Goal: Task Accomplishment & Management: Use online tool/utility

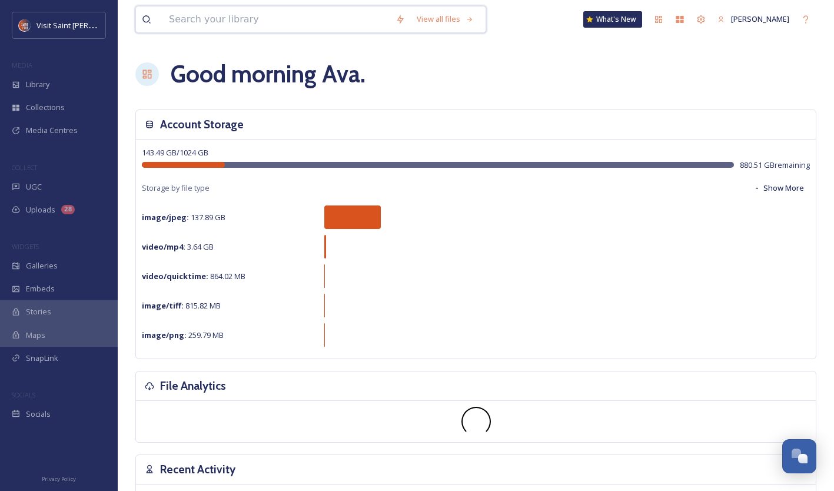
click at [331, 13] on input at bounding box center [276, 19] width 227 height 26
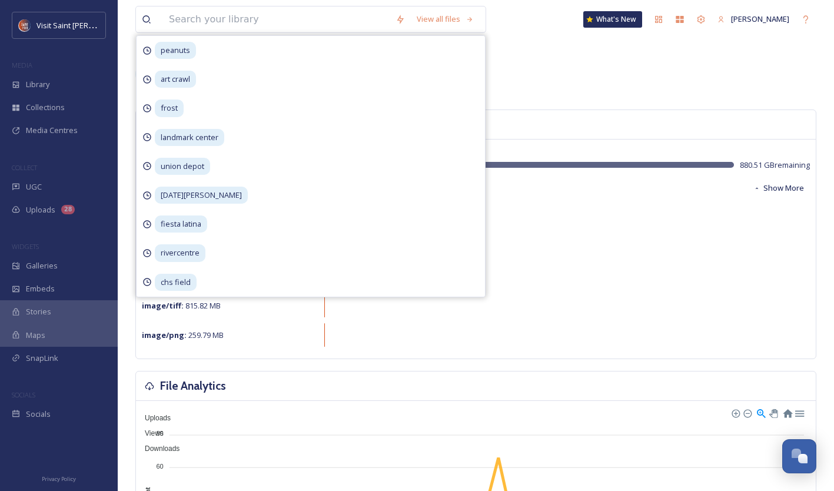
click at [545, 65] on div "Good morning Ava ." at bounding box center [475, 73] width 681 height 35
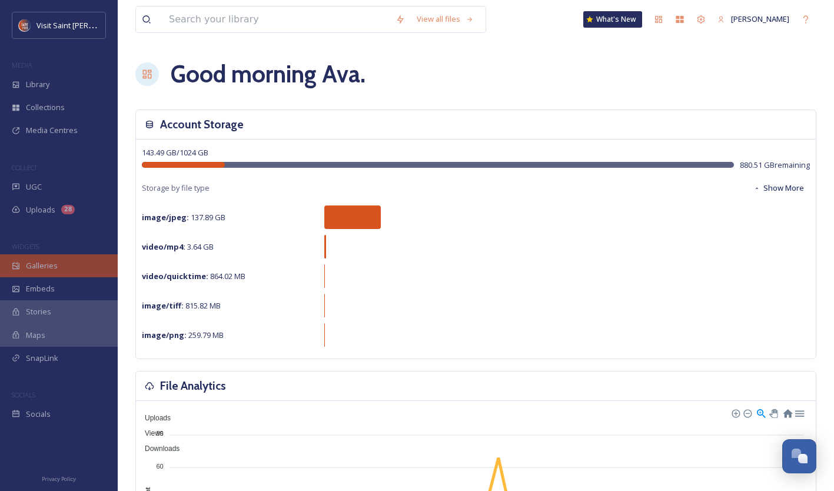
click at [72, 268] on div "Galleries" at bounding box center [59, 265] width 118 height 23
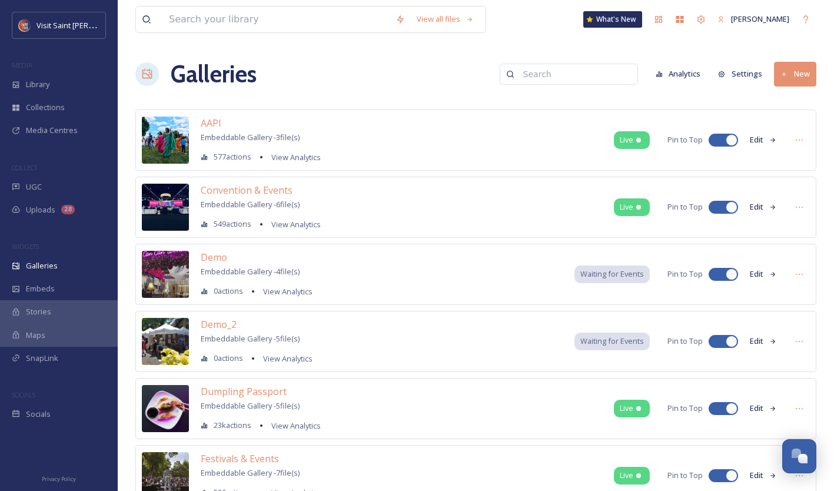
click at [797, 72] on button "New" at bounding box center [795, 74] width 42 height 24
click at [797, 102] on span "Gallery" at bounding box center [797, 101] width 25 height 11
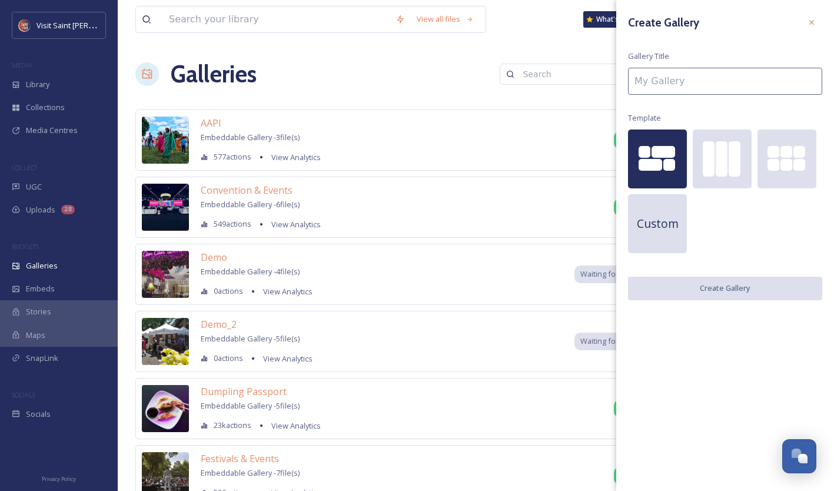
click at [658, 91] on input at bounding box center [725, 81] width 194 height 27
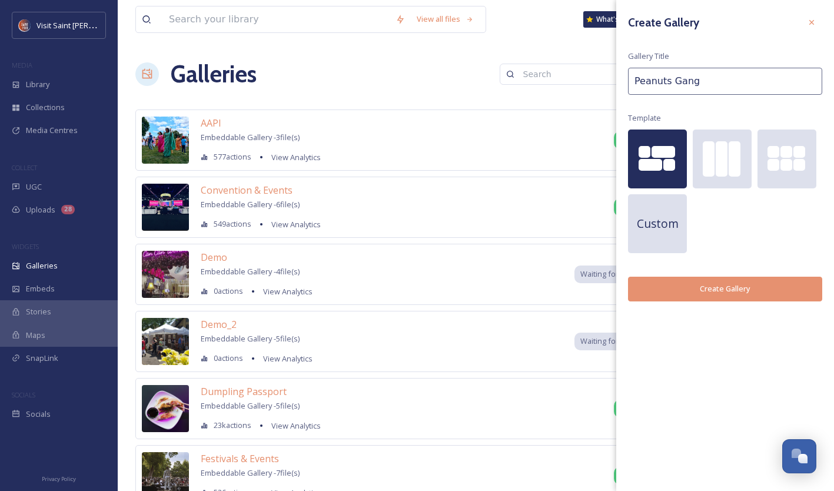
type input "Peanuts Gang"
click at [751, 284] on button "Create Gallery" at bounding box center [725, 289] width 194 height 24
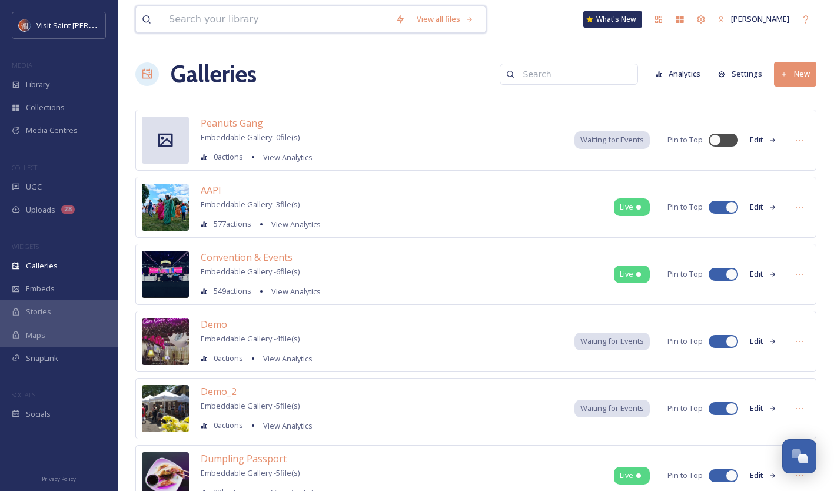
click at [294, 21] on input at bounding box center [276, 19] width 227 height 26
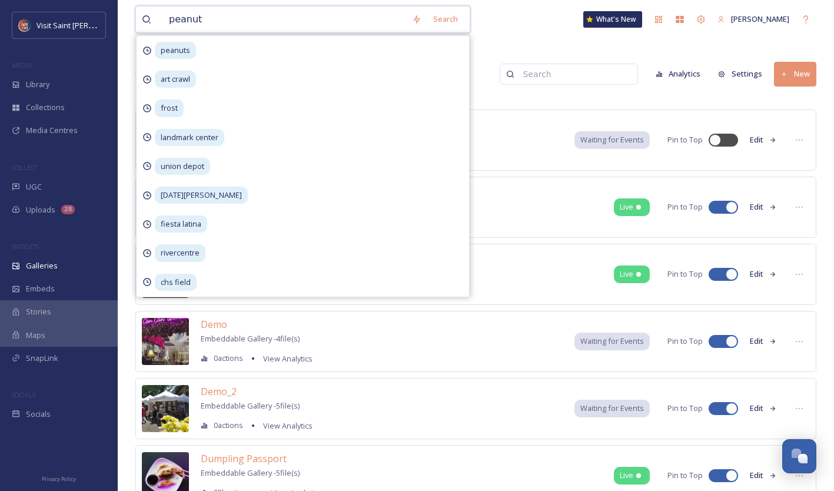
type input "peanuts"
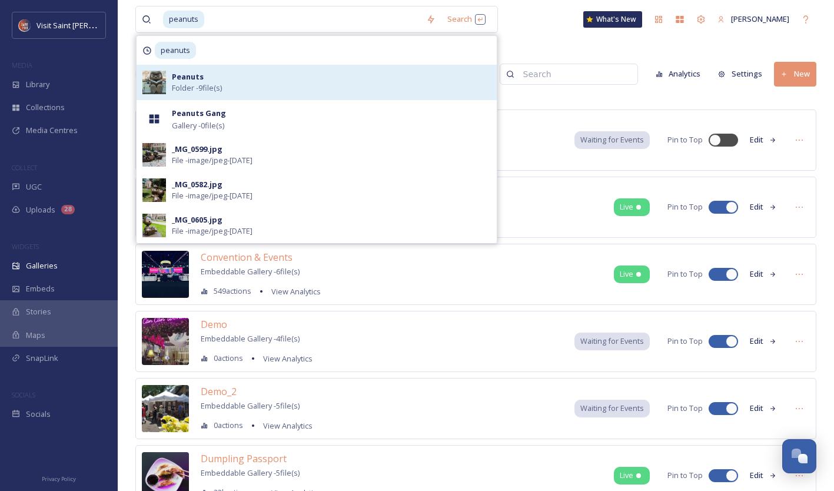
click at [207, 84] on span "Folder - 9 file(s)" at bounding box center [197, 87] width 50 height 11
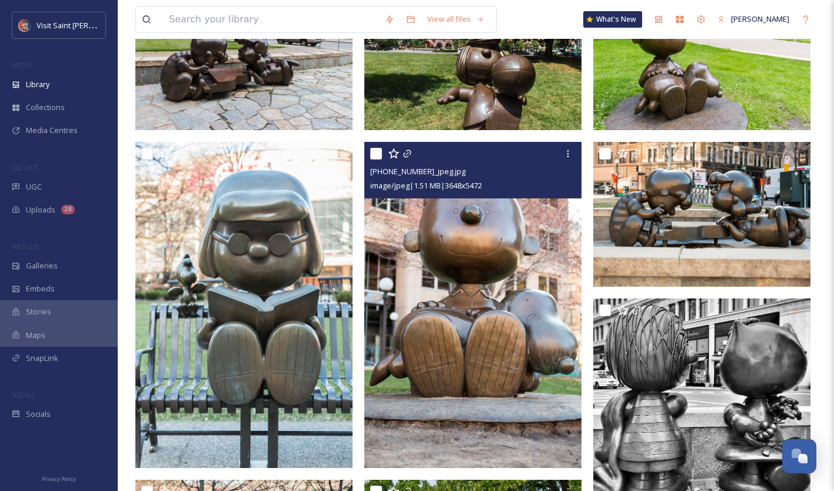
scroll to position [175, 0]
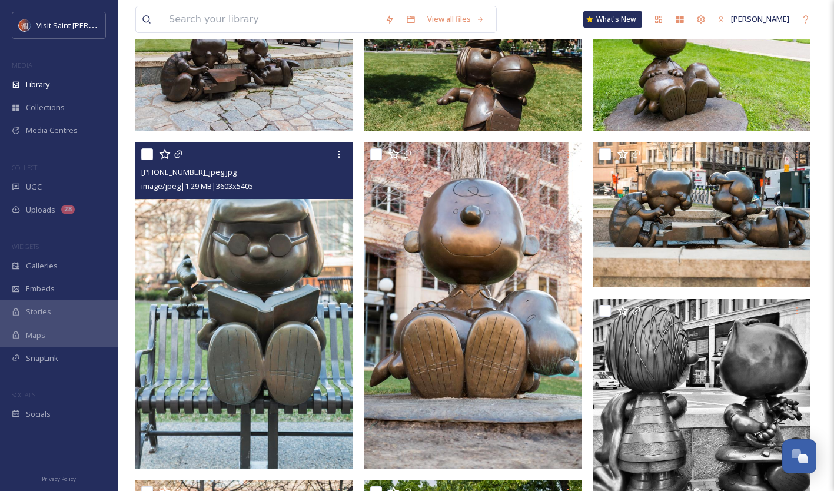
click at [149, 156] on input "checkbox" at bounding box center [147, 154] width 12 height 12
checkbox input "true"
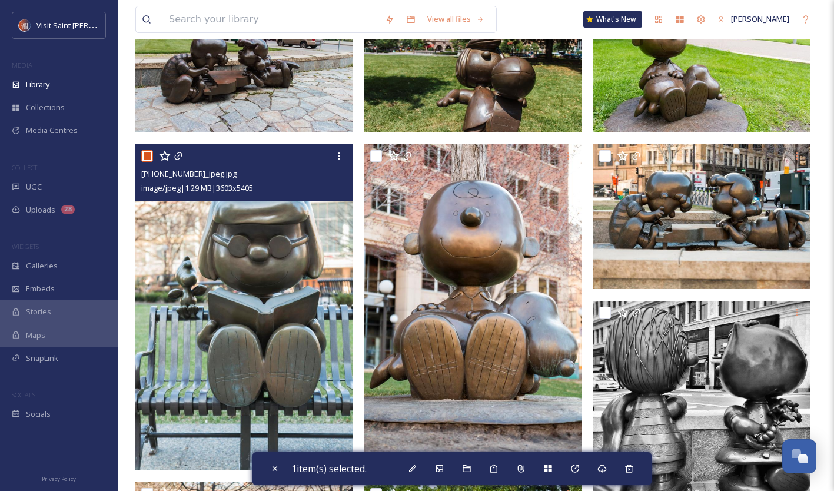
scroll to position [0, 0]
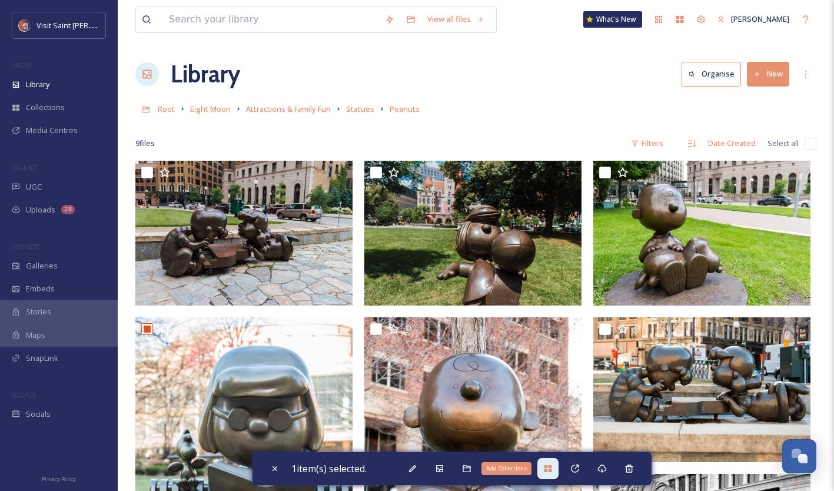
click at [552, 468] on icon at bounding box center [547, 468] width 9 height 9
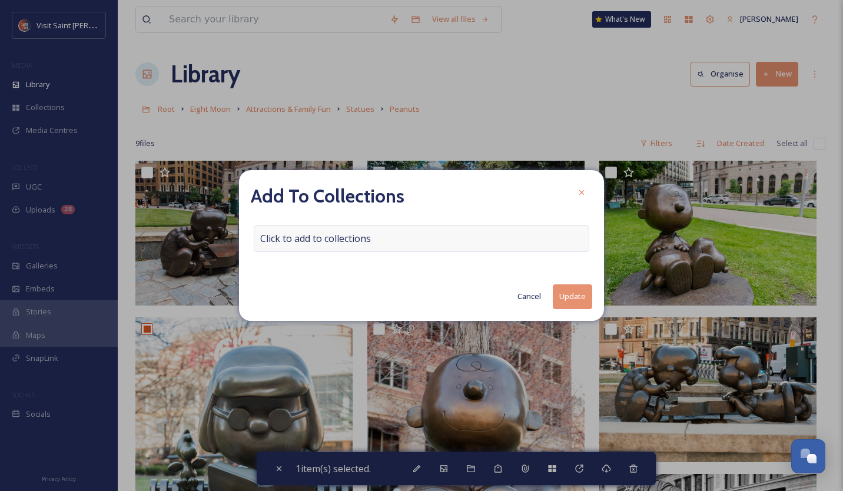
click at [384, 244] on div "Click to add to collections" at bounding box center [421, 238] width 335 height 27
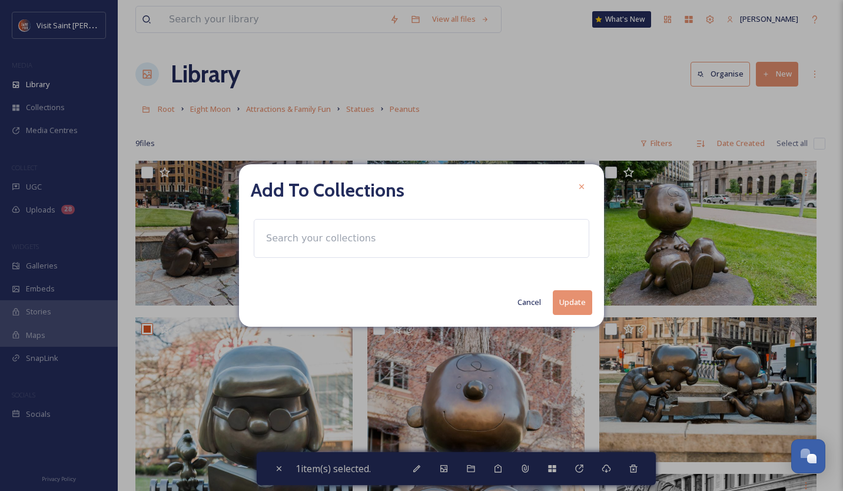
click at [384, 244] on div at bounding box center [421, 238] width 335 height 39
click at [340, 238] on input at bounding box center [324, 238] width 129 height 26
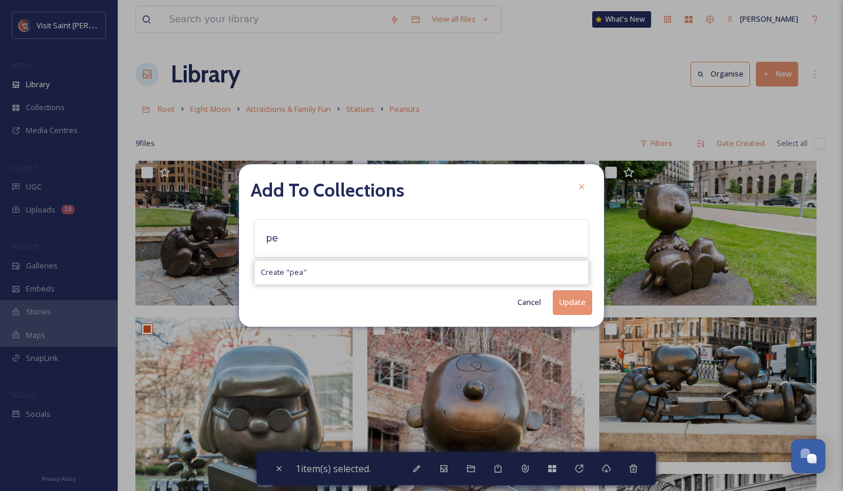
type input "p"
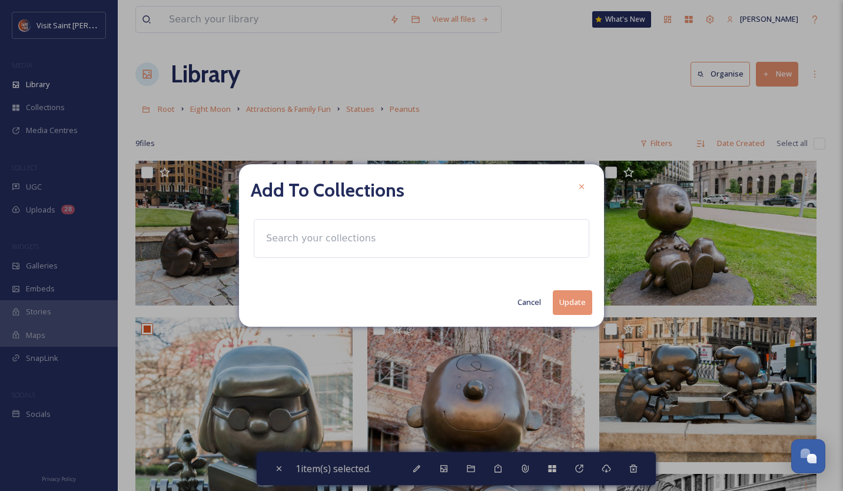
click at [540, 296] on button "Cancel" at bounding box center [528, 302] width 35 height 23
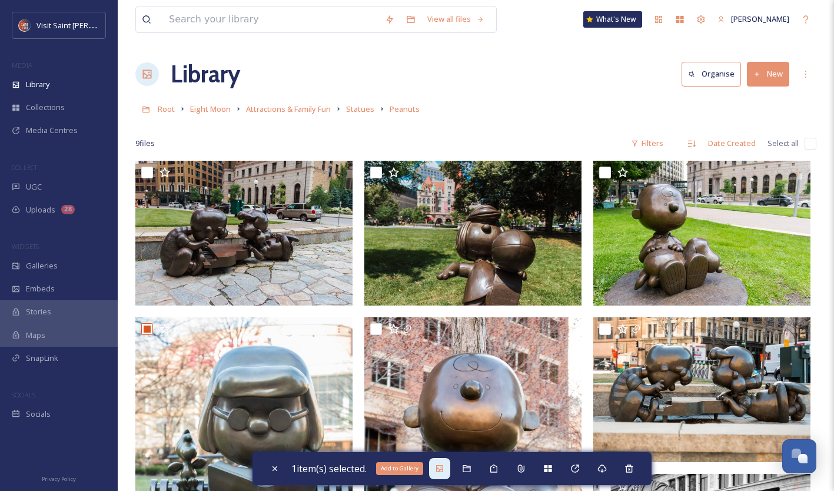
click at [440, 465] on icon at bounding box center [439, 468] width 7 height 7
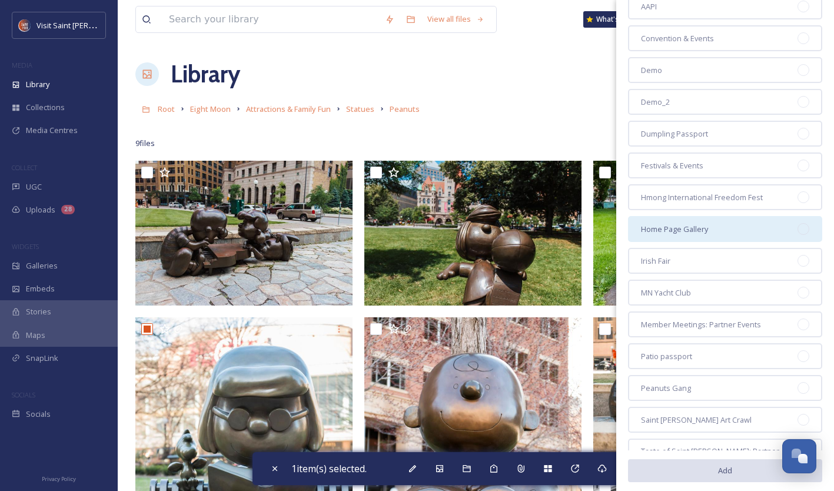
scroll to position [136, 0]
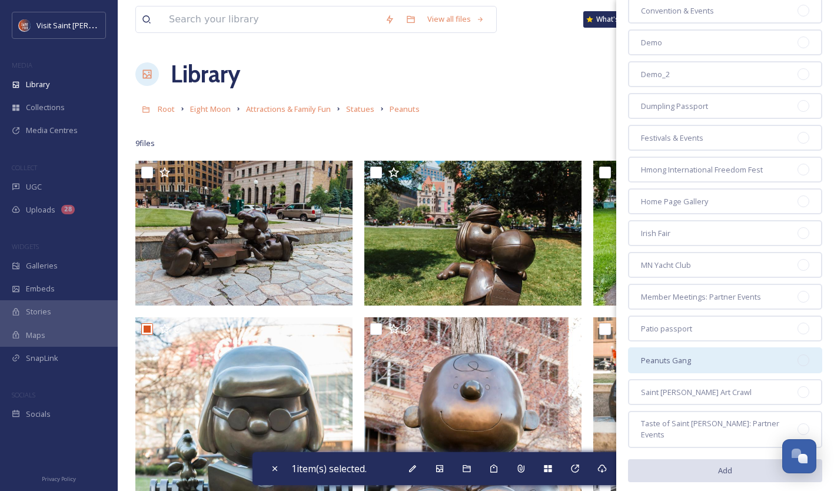
click at [648, 355] on span "Peanuts Gang" at bounding box center [666, 360] width 50 height 11
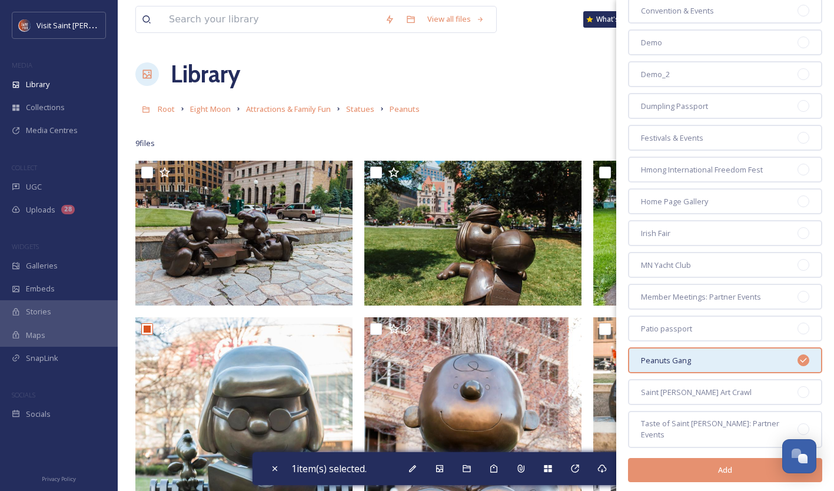
click at [724, 469] on button "Add" at bounding box center [725, 470] width 194 height 24
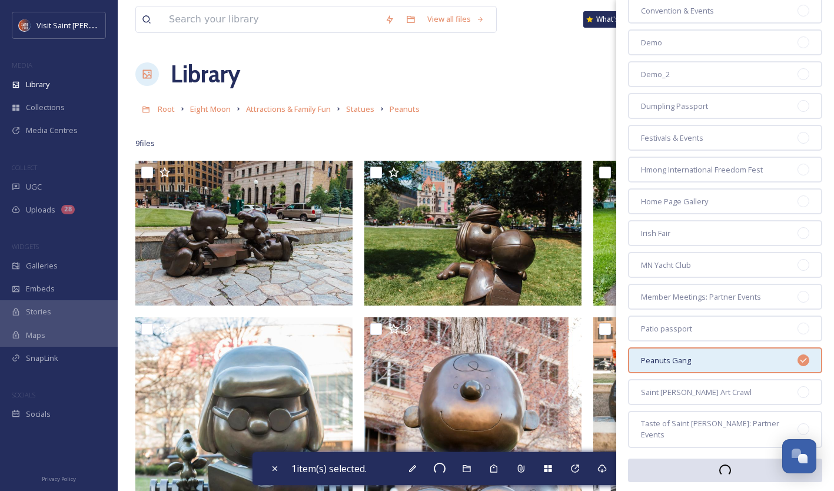
checkbox input "false"
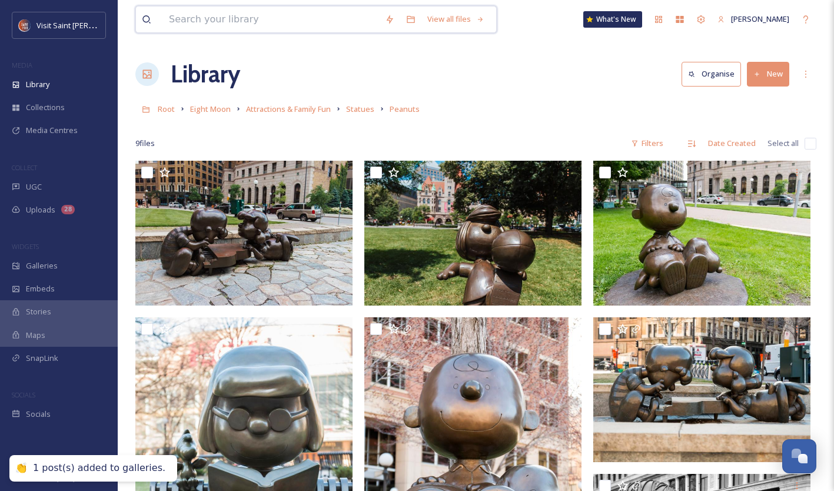
click at [312, 16] on input at bounding box center [271, 19] width 216 height 26
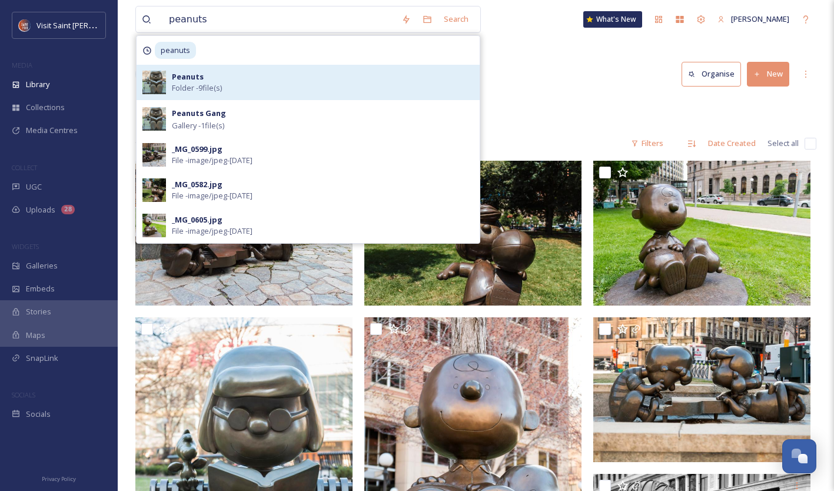
click at [310, 72] on div "Peanuts Folder - 9 file(s)" at bounding box center [323, 82] width 302 height 22
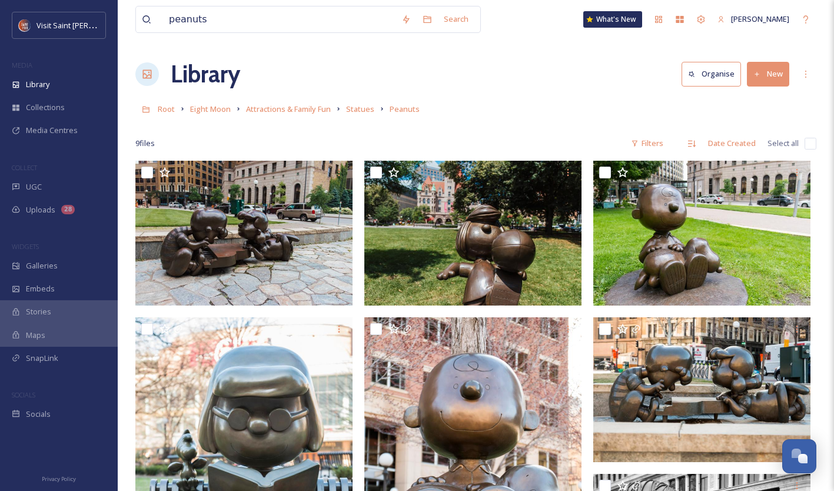
click at [545, 89] on div "Library Organise New" at bounding box center [475, 73] width 681 height 35
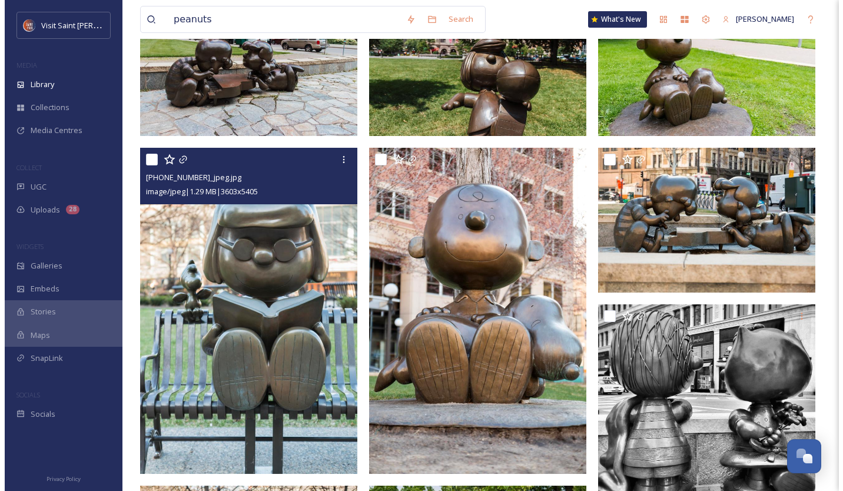
scroll to position [0, 0]
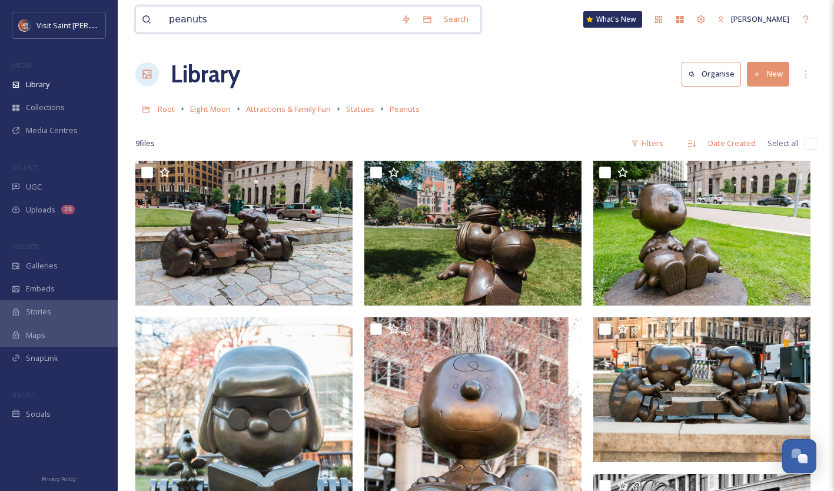
click at [235, 23] on input "peanuts" at bounding box center [279, 19] width 232 height 26
type input "p"
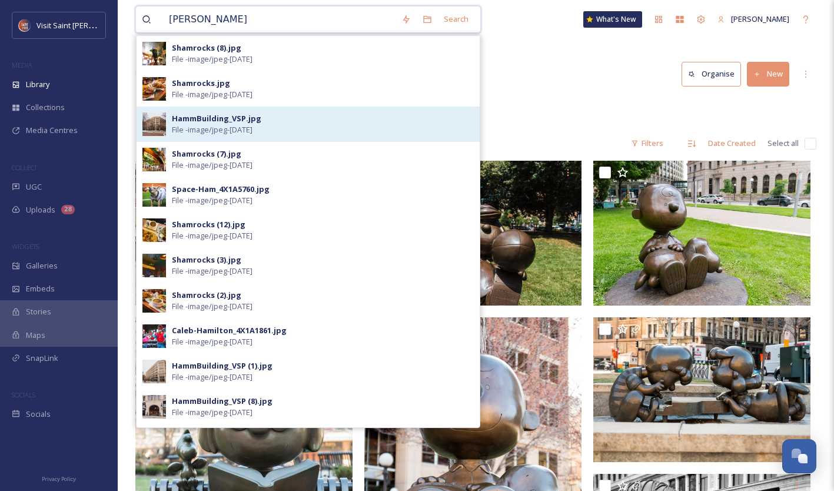
type input "[PERSON_NAME]"
click at [304, 129] on div "HammBuilding_VSP.jpg File - image/jpeg - [DATE]" at bounding box center [323, 124] width 302 height 22
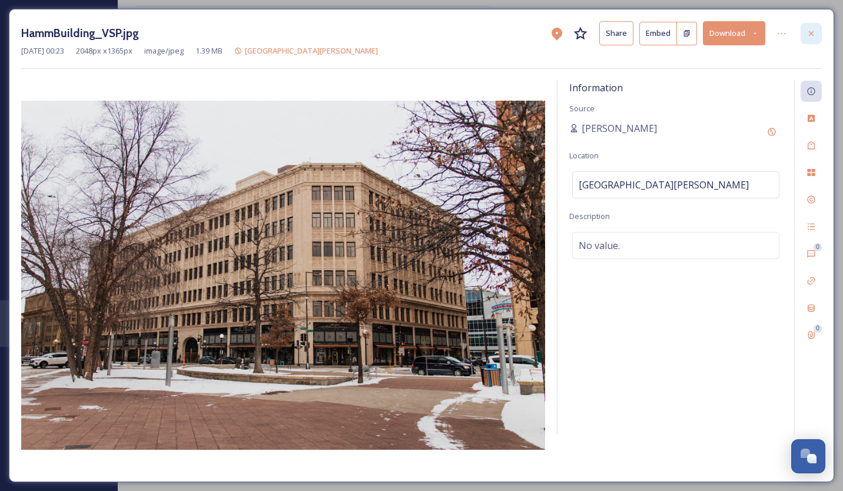
click at [807, 29] on icon at bounding box center [810, 33] width 9 height 9
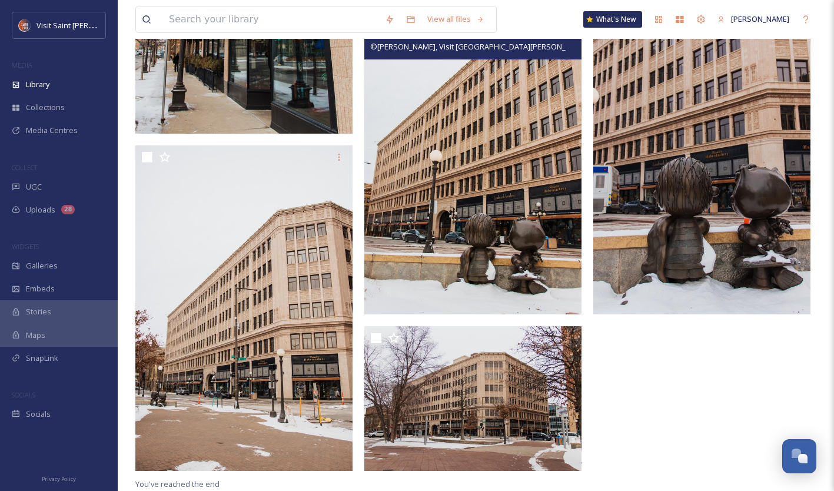
scroll to position [414, 0]
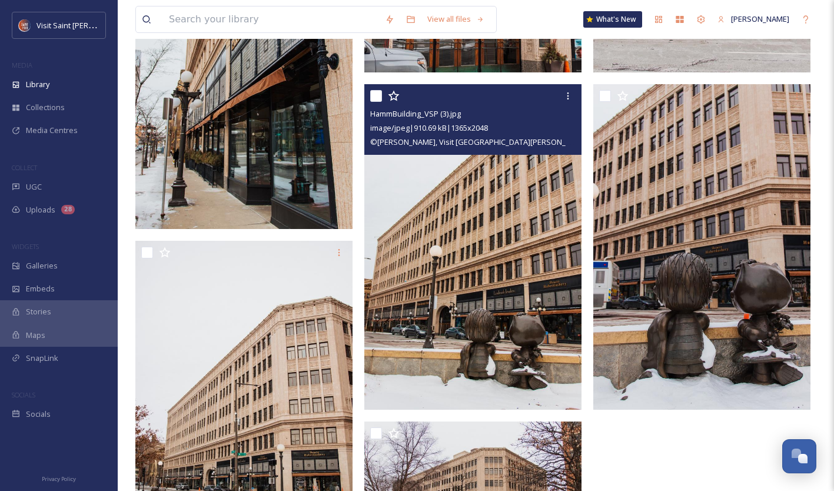
click at [374, 94] on input "checkbox" at bounding box center [376, 96] width 12 height 12
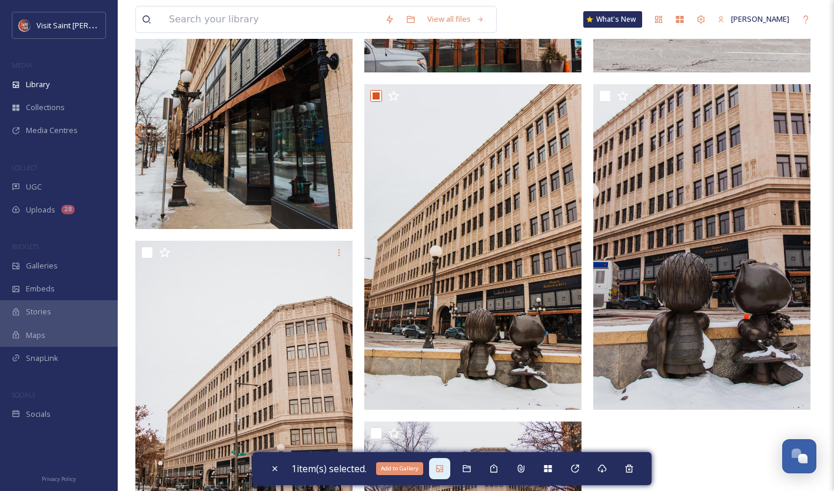
click at [439, 467] on icon at bounding box center [439, 468] width 9 height 9
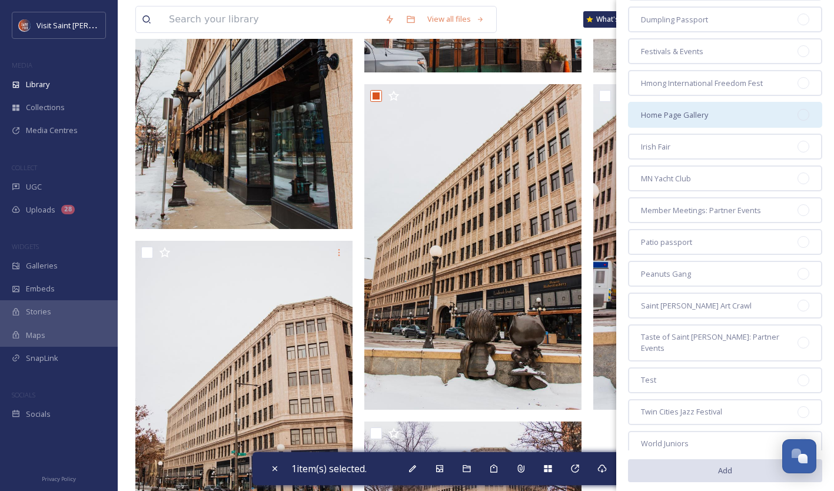
scroll to position [235, 0]
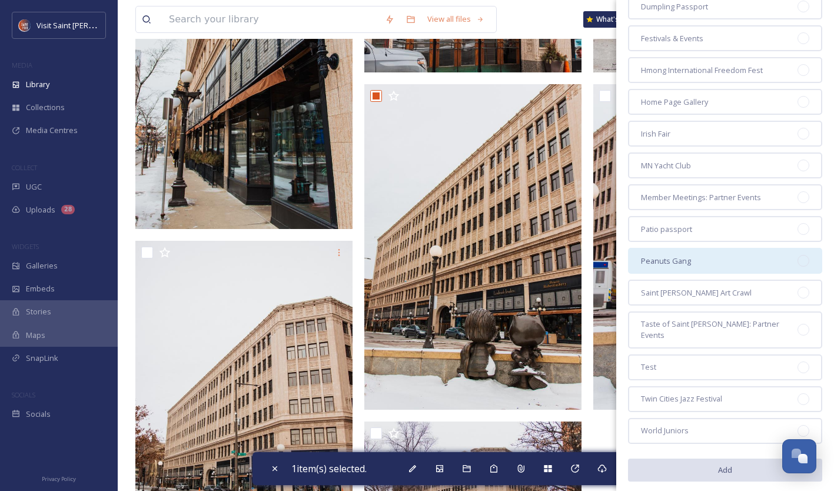
click at [728, 261] on div "Peanuts Gang" at bounding box center [725, 261] width 194 height 26
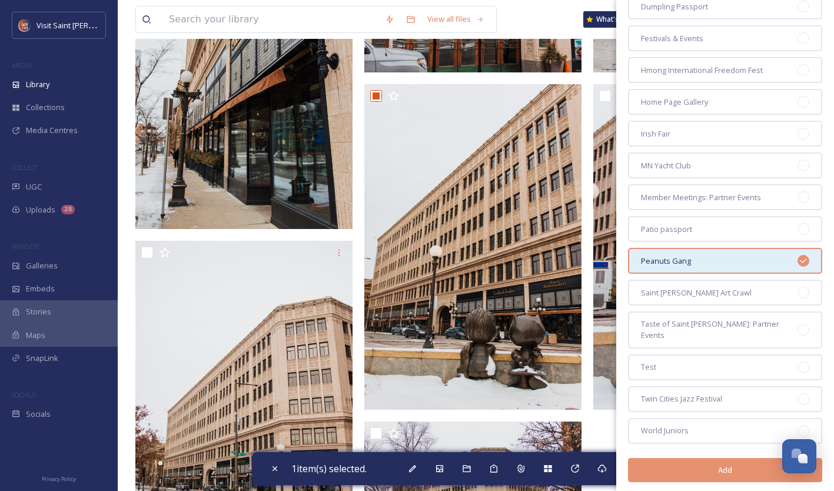
click at [715, 458] on button "Add" at bounding box center [725, 470] width 194 height 24
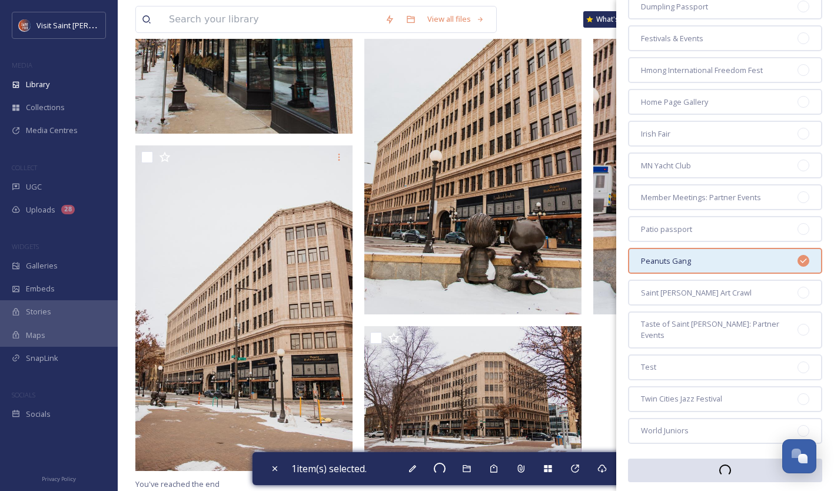
scroll to position [0, 0]
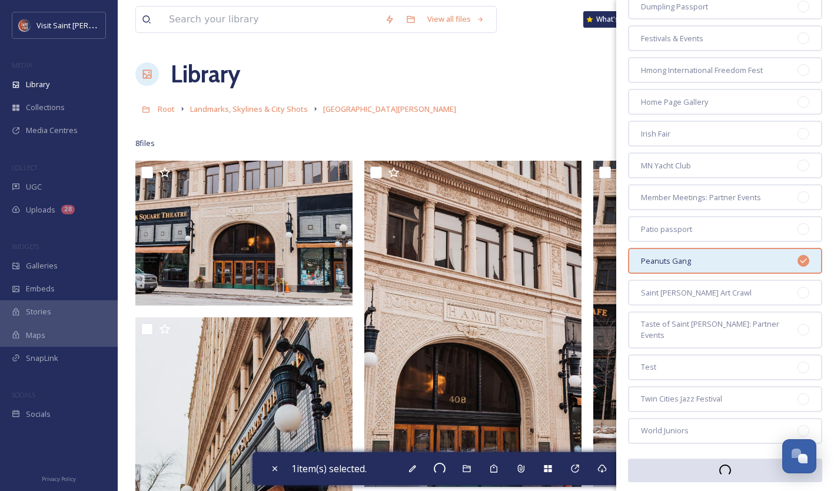
checkbox input "false"
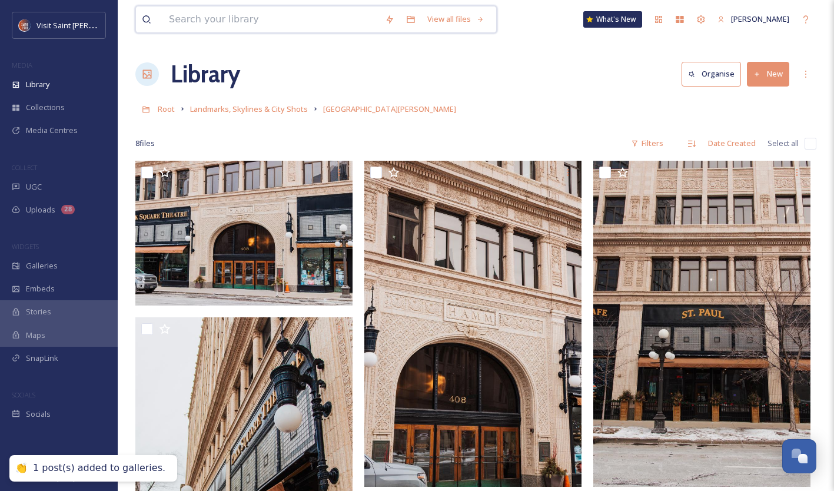
click at [311, 17] on input at bounding box center [271, 19] width 216 height 26
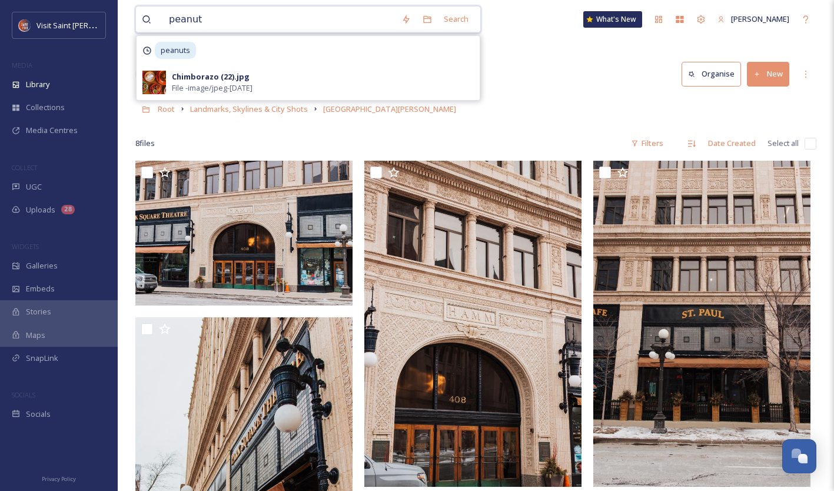
type input "peanuts"
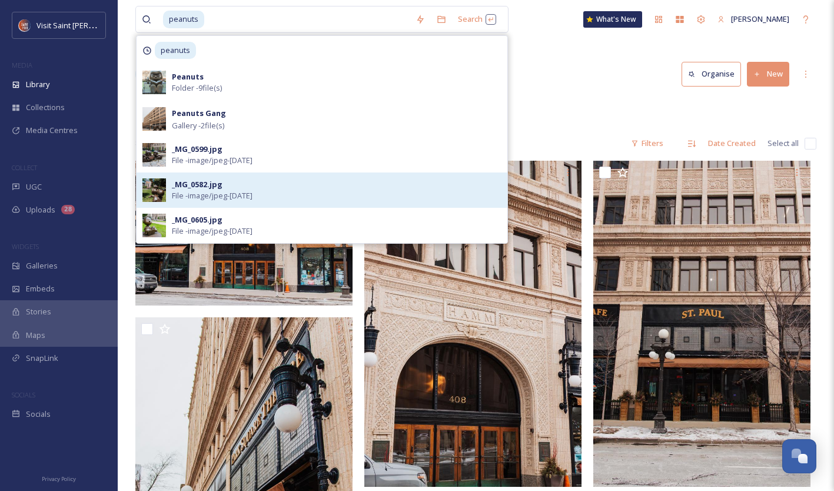
click at [325, 198] on div "_MG_0582.jpg File - image/jpeg - [DATE]" at bounding box center [336, 190] width 329 height 22
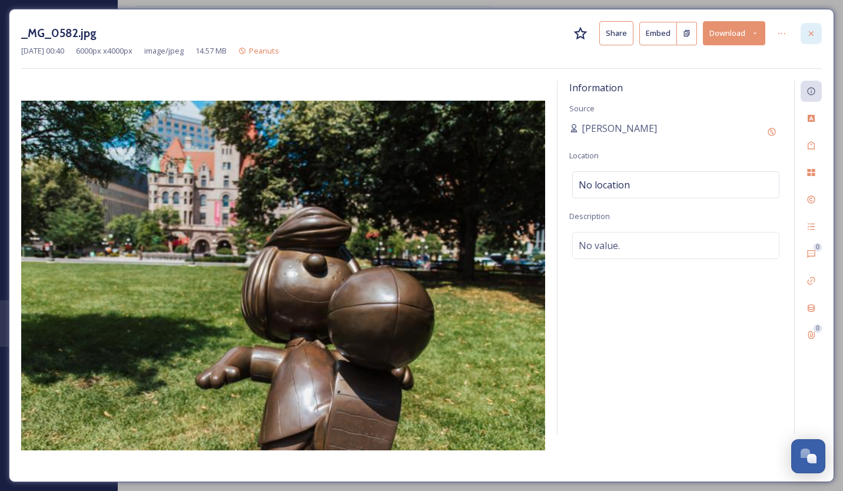
click at [813, 29] on icon at bounding box center [810, 33] width 9 height 9
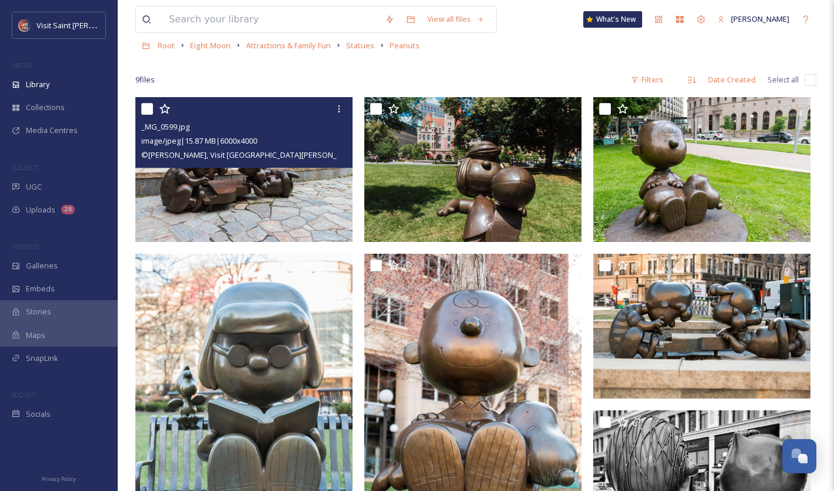
scroll to position [62, 0]
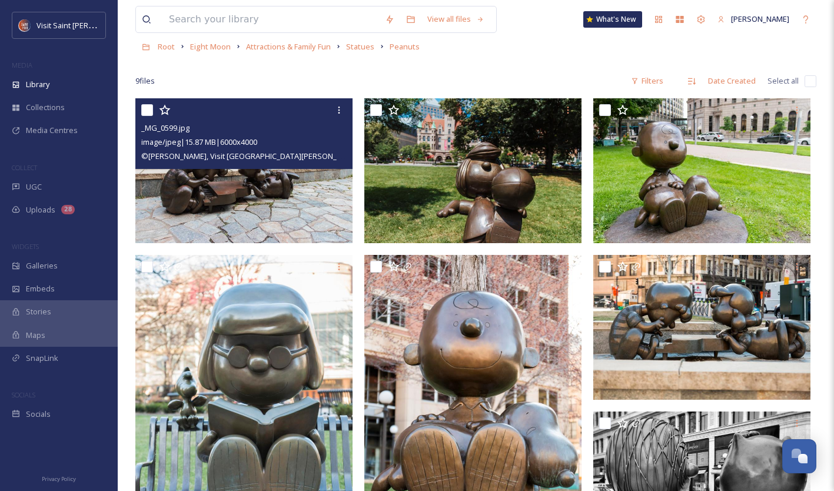
click at [150, 109] on input "checkbox" at bounding box center [147, 110] width 12 height 12
checkbox input "true"
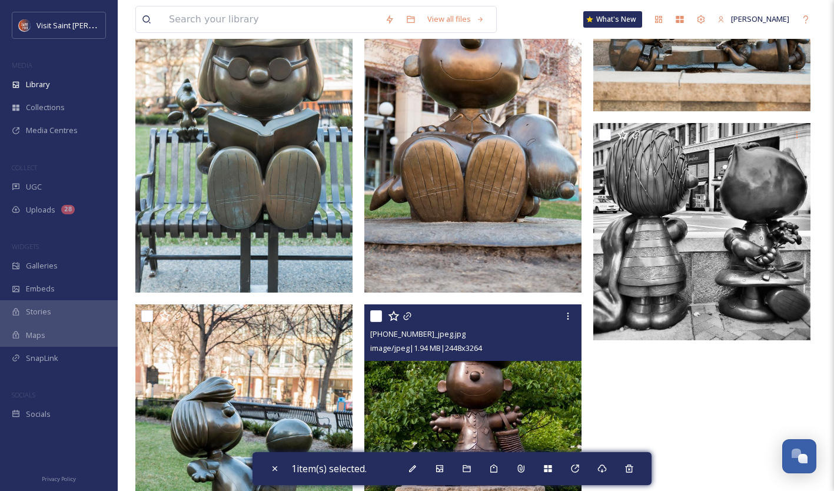
scroll to position [0, 0]
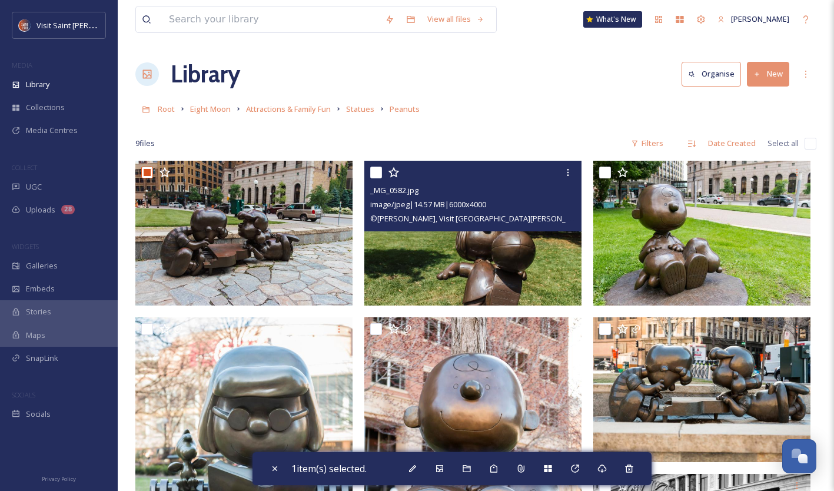
click at [374, 172] on input "checkbox" at bounding box center [376, 173] width 12 height 12
checkbox input "true"
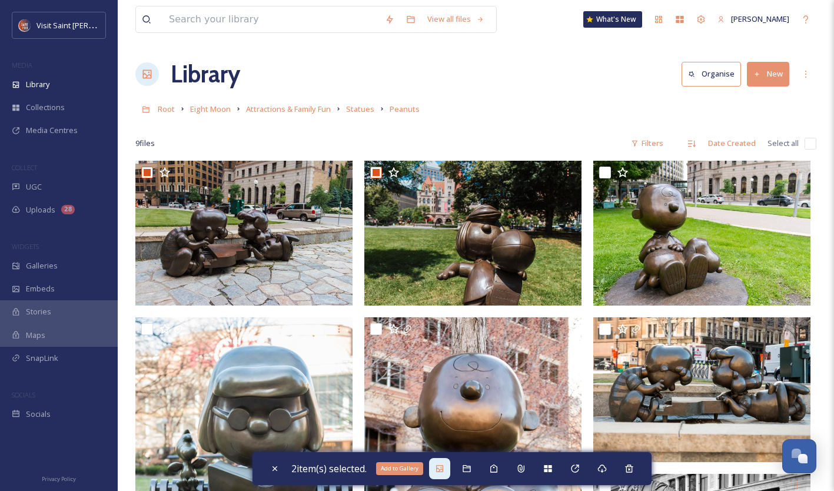
drag, startPoint x: 440, startPoint y: 464, endPoint x: 441, endPoint y: 473, distance: 8.9
click at [441, 473] on div "Add to Gallery" at bounding box center [439, 468] width 21 height 21
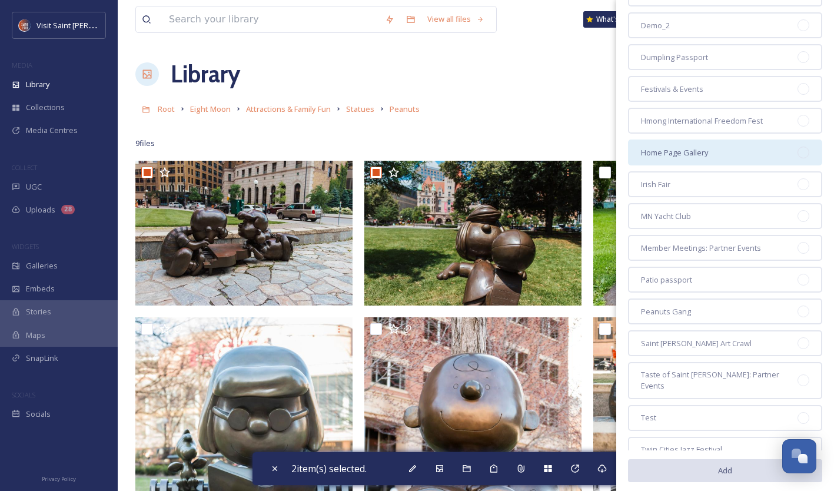
scroll to position [185, 0]
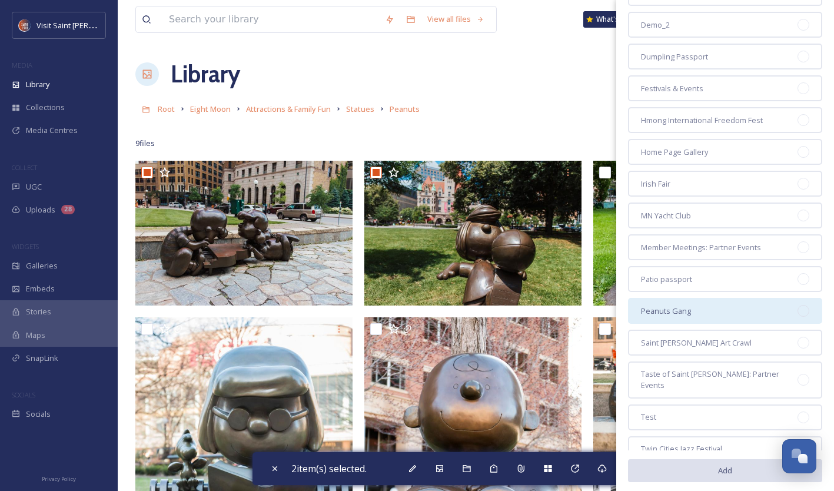
click at [714, 316] on div "Peanuts Gang" at bounding box center [725, 311] width 194 height 26
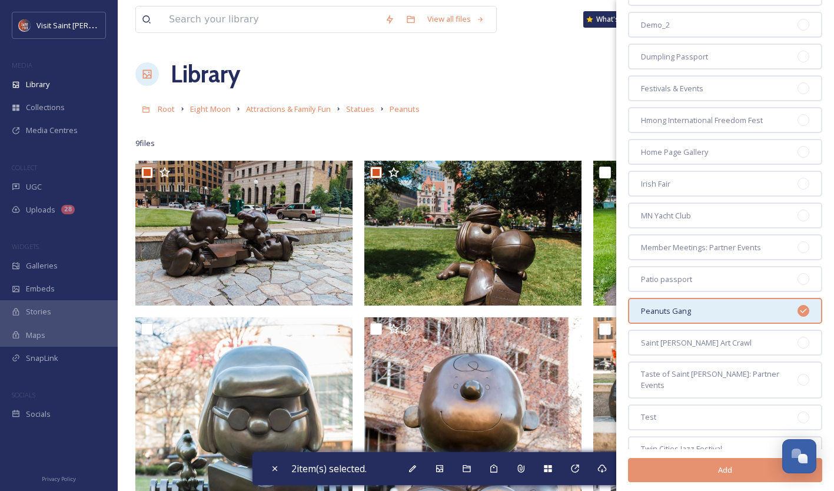
click at [730, 468] on button "Add" at bounding box center [725, 470] width 194 height 24
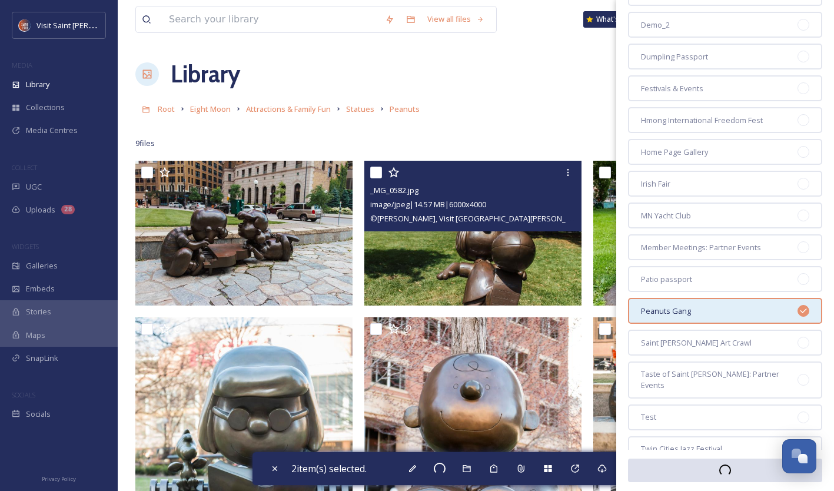
checkbox input "false"
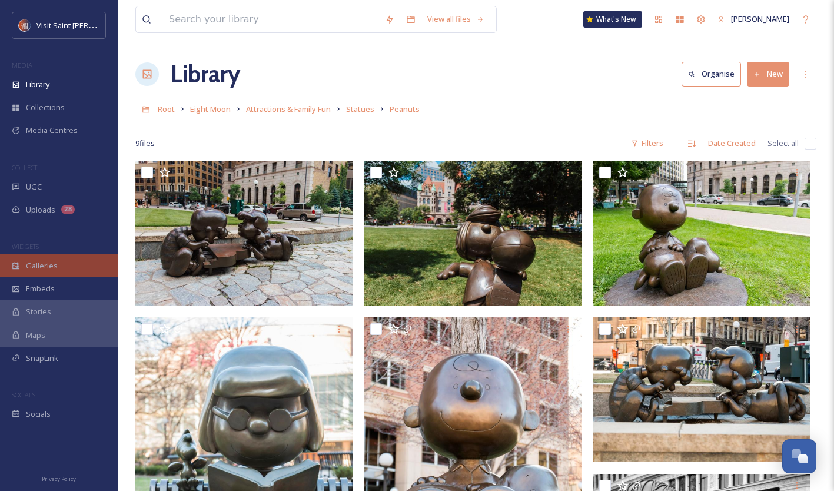
click at [69, 259] on div "Galleries" at bounding box center [59, 265] width 118 height 23
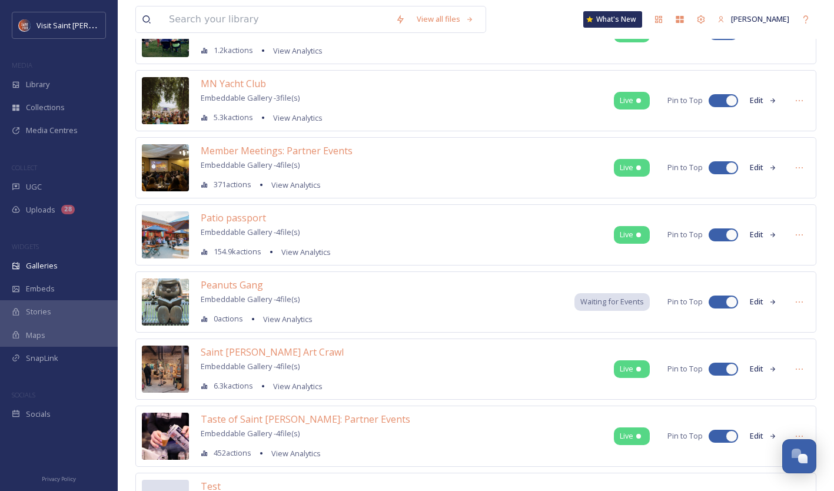
scroll to position [646, 0]
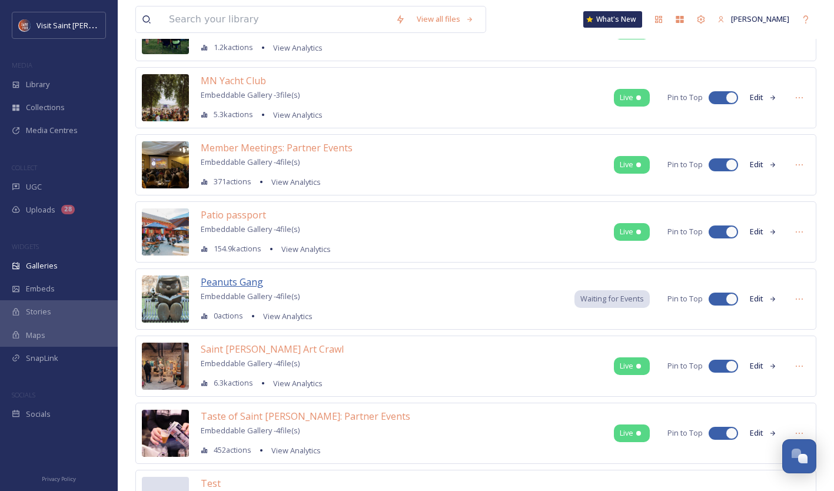
click at [249, 280] on span "Peanuts Gang" at bounding box center [232, 281] width 62 height 13
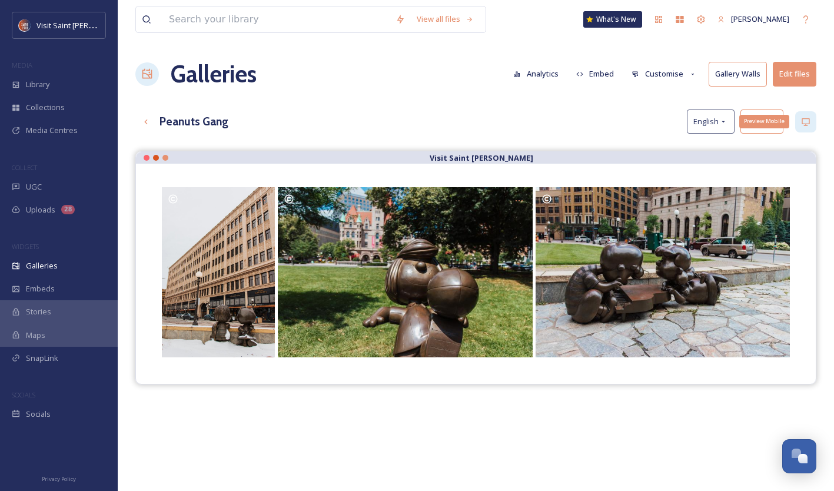
click at [765, 121] on div "Preview Mobile" at bounding box center [764, 121] width 50 height 13
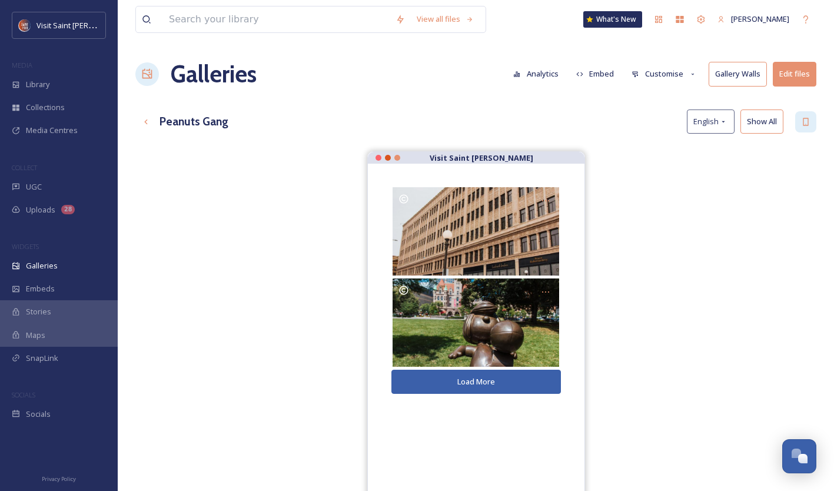
click at [509, 380] on button "Load More" at bounding box center [475, 382] width 169 height 24
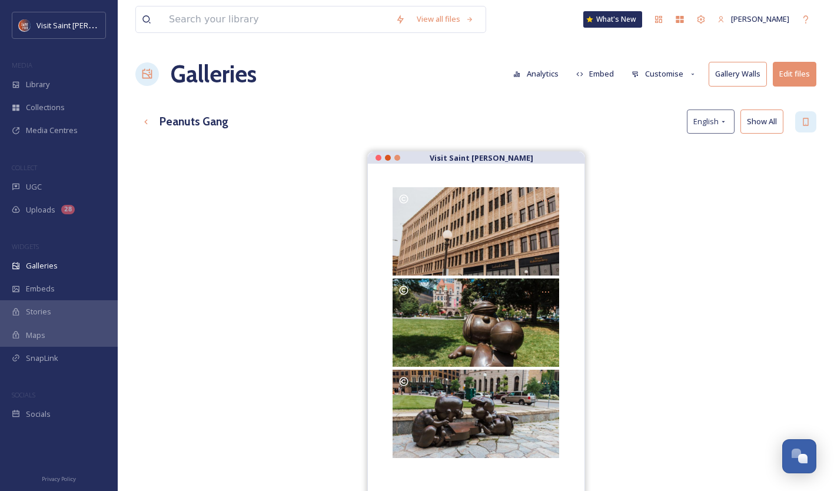
click at [763, 118] on button "Show All" at bounding box center [761, 121] width 43 height 24
click at [805, 120] on icon at bounding box center [805, 121] width 9 height 9
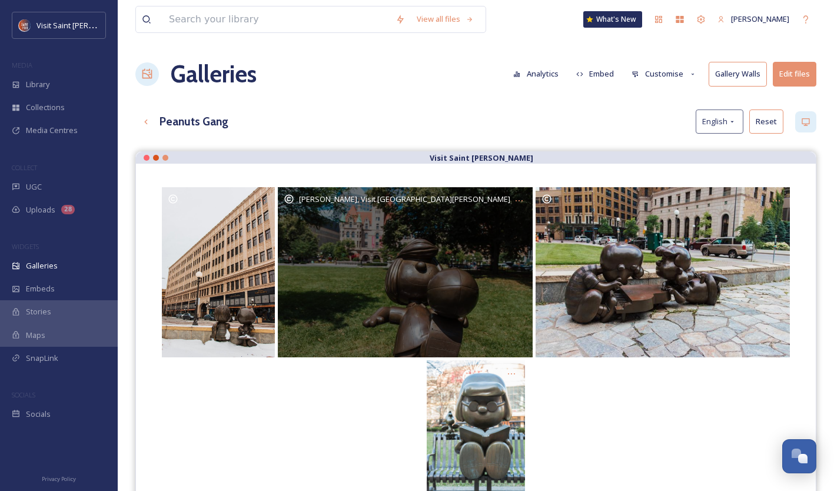
drag, startPoint x: 498, startPoint y: 412, endPoint x: 488, endPoint y: 295, distance: 118.1
drag, startPoint x: 488, startPoint y: 295, endPoint x: 464, endPoint y: 424, distance: 131.6
click at [464, 424] on div "Opens media popup. Media description: Peppermint Patty in Rice Park." at bounding box center [476, 433] width 98 height 147
